Goal: Information Seeking & Learning: Learn about a topic

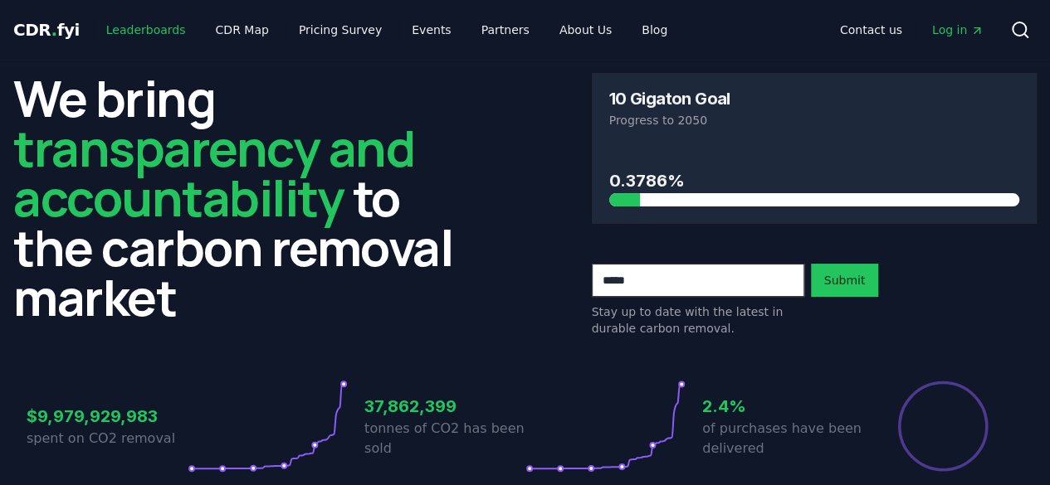
click at [152, 34] on link "Leaderboards" at bounding box center [146, 30] width 106 height 30
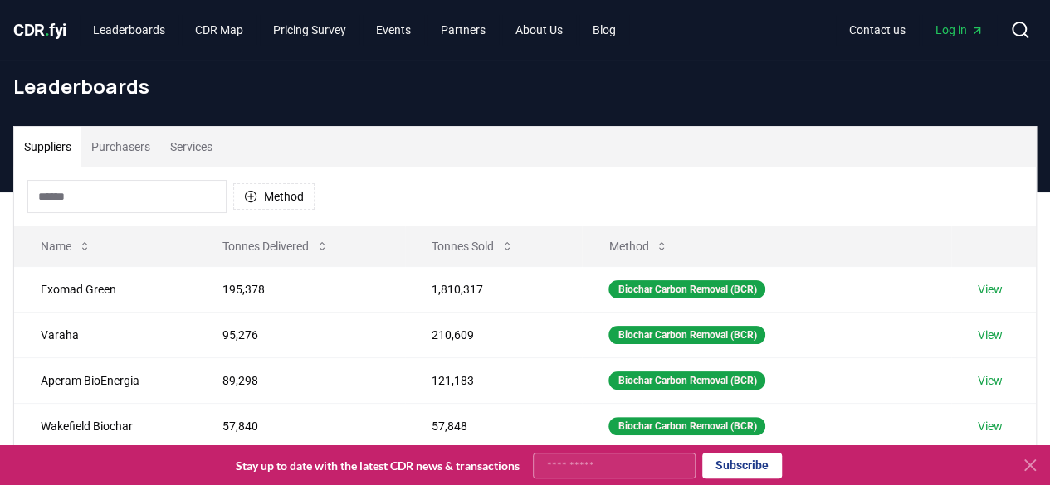
click at [85, 193] on input at bounding box center [126, 196] width 199 height 33
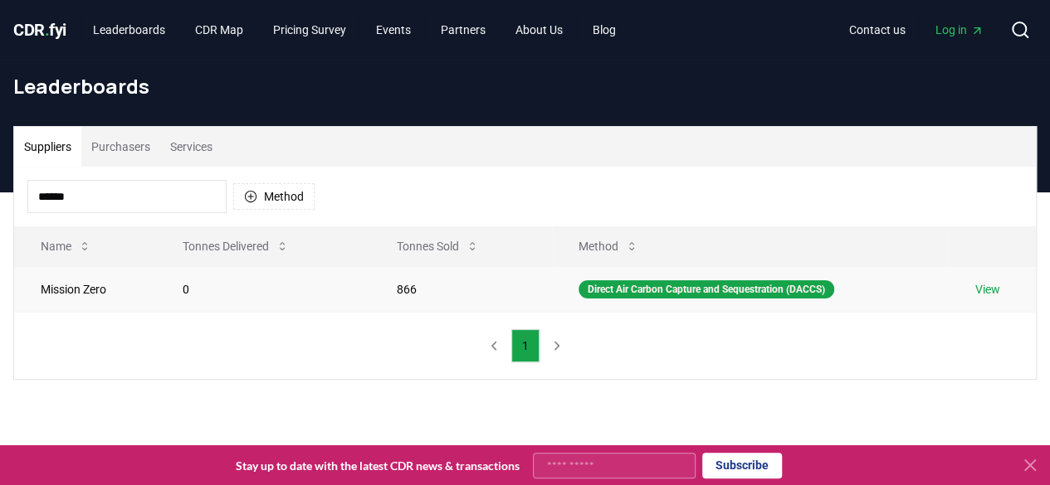
type input "******"
click at [999, 290] on link "View" at bounding box center [987, 289] width 25 height 17
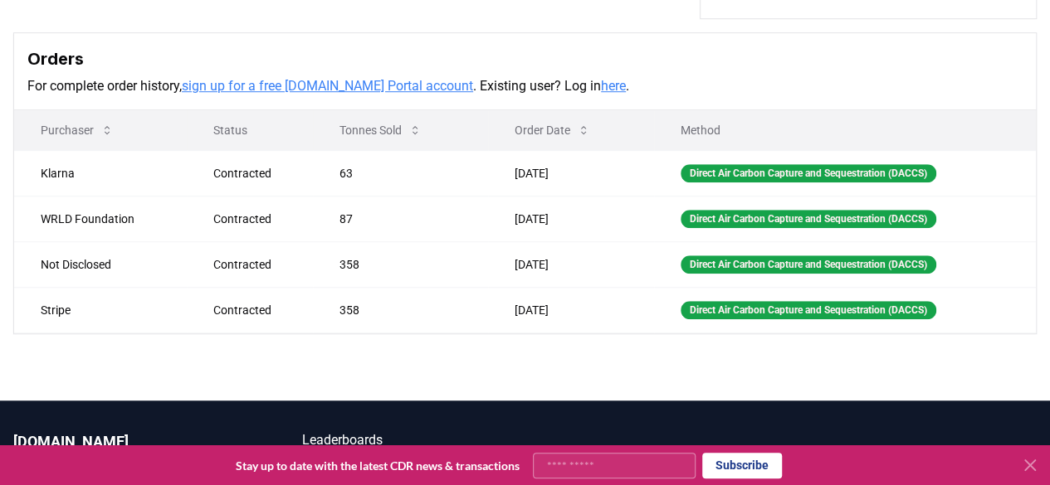
scroll to position [581, 0]
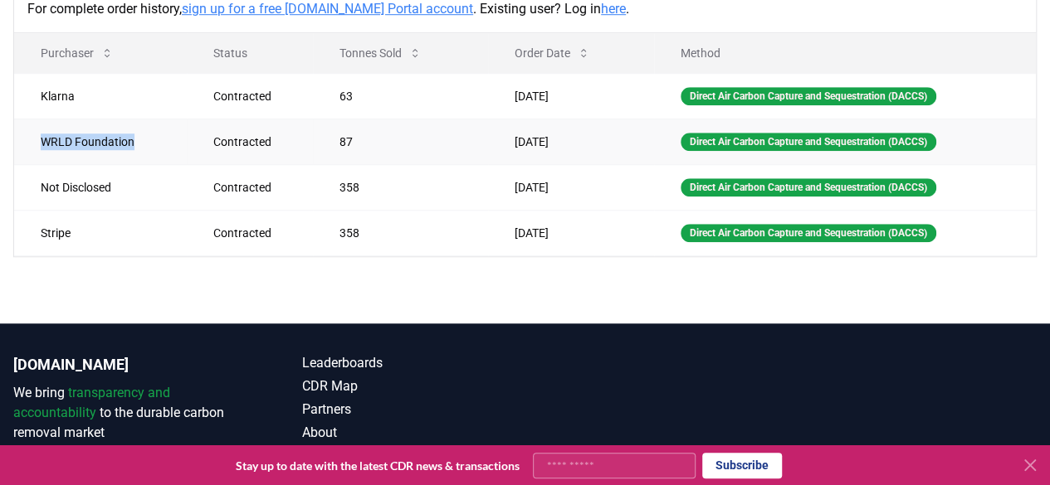
drag, startPoint x: 130, startPoint y: 139, endPoint x: 17, endPoint y: 143, distance: 112.9
click at [17, 143] on td "WRLD Foundation" at bounding box center [100, 142] width 173 height 46
